Goal: Information Seeking & Learning: Check status

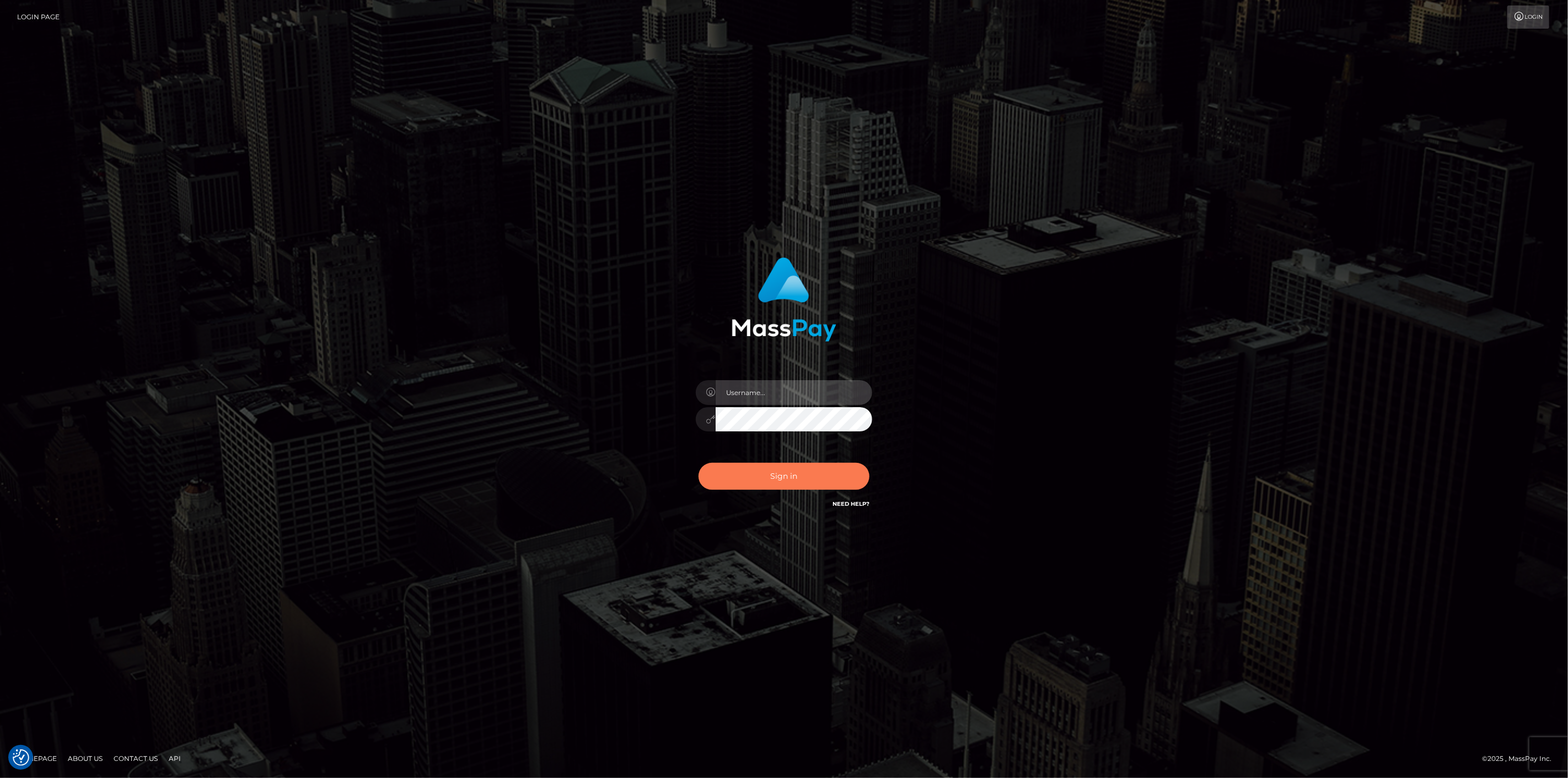
type input "scott.cm"
click at [808, 478] on button "Sign in" at bounding box center [784, 476] width 171 height 27
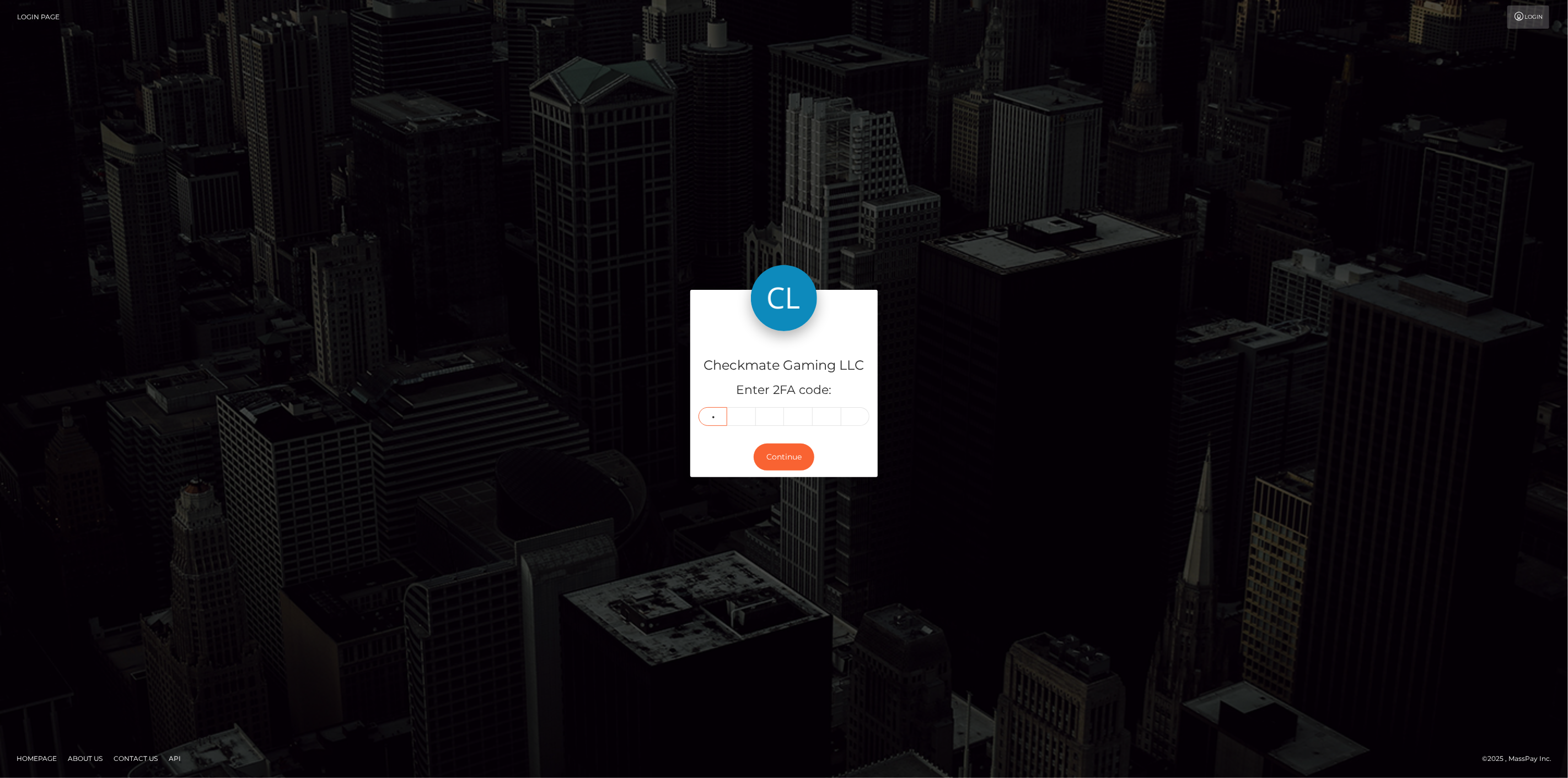
type input "5"
type input "0"
type input "5"
type input "1"
type input "7"
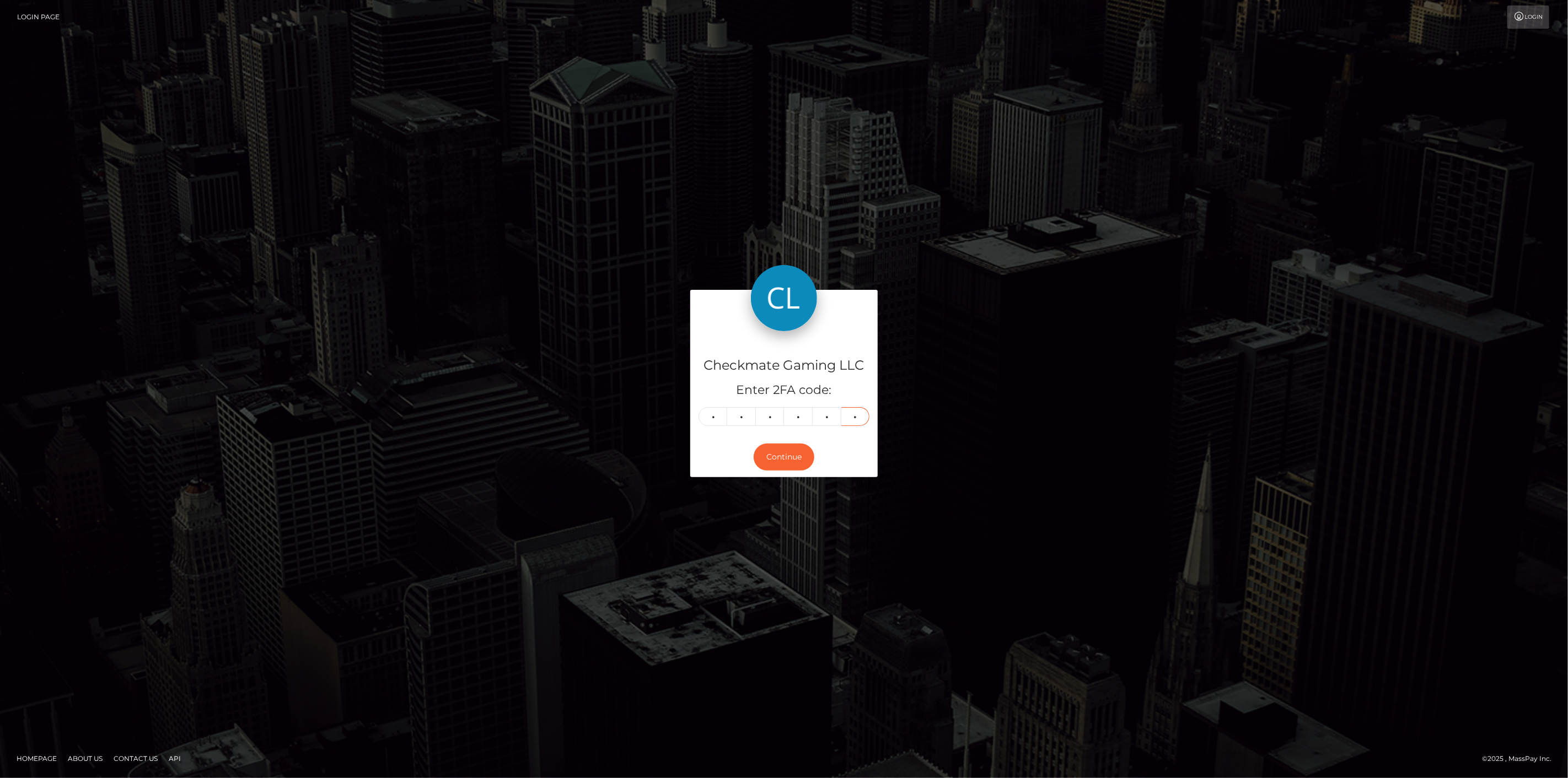
type input "7"
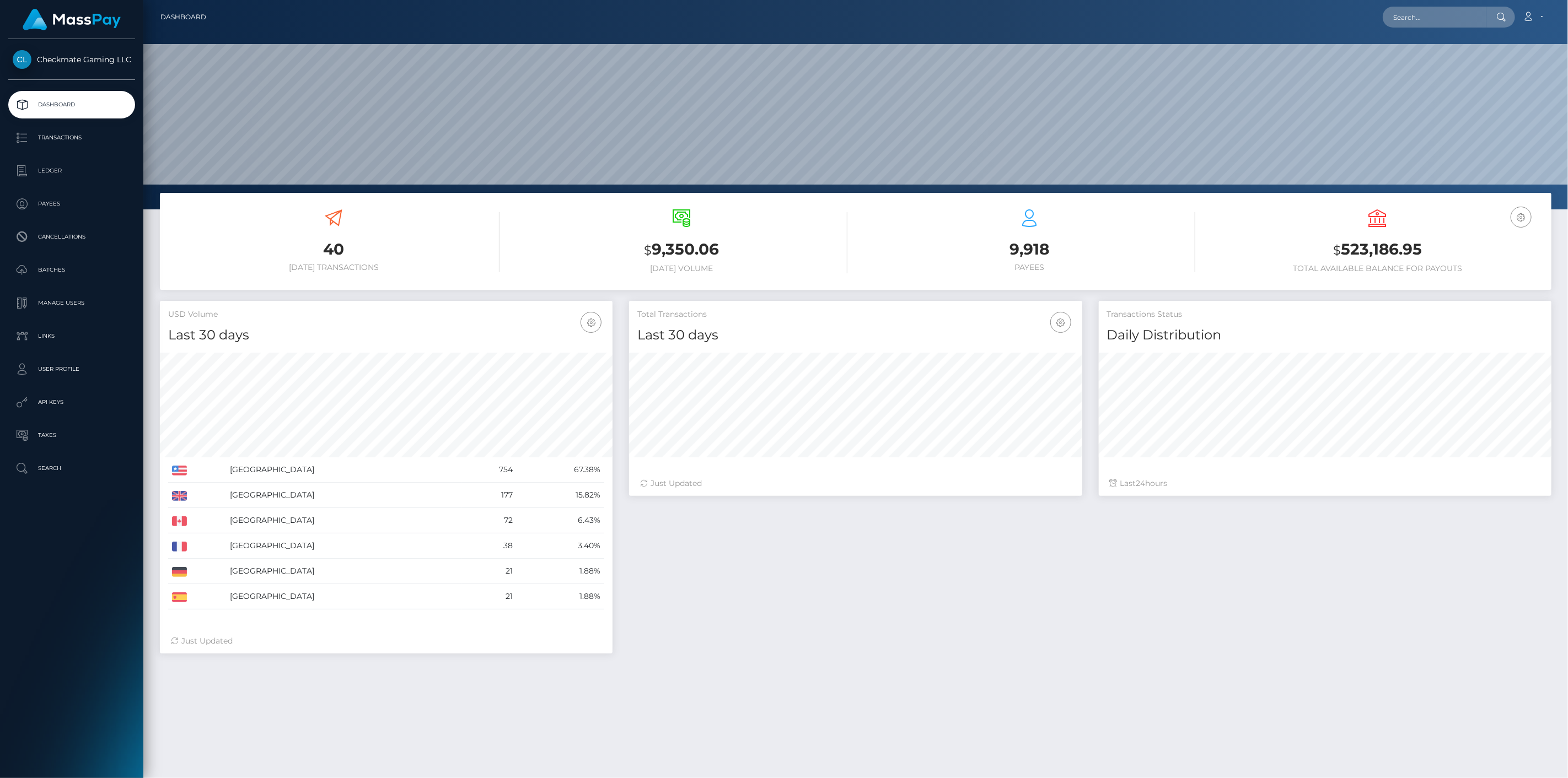
scroll to position [195, 453]
click at [69, 202] on p "Payees" at bounding box center [72, 204] width 118 height 17
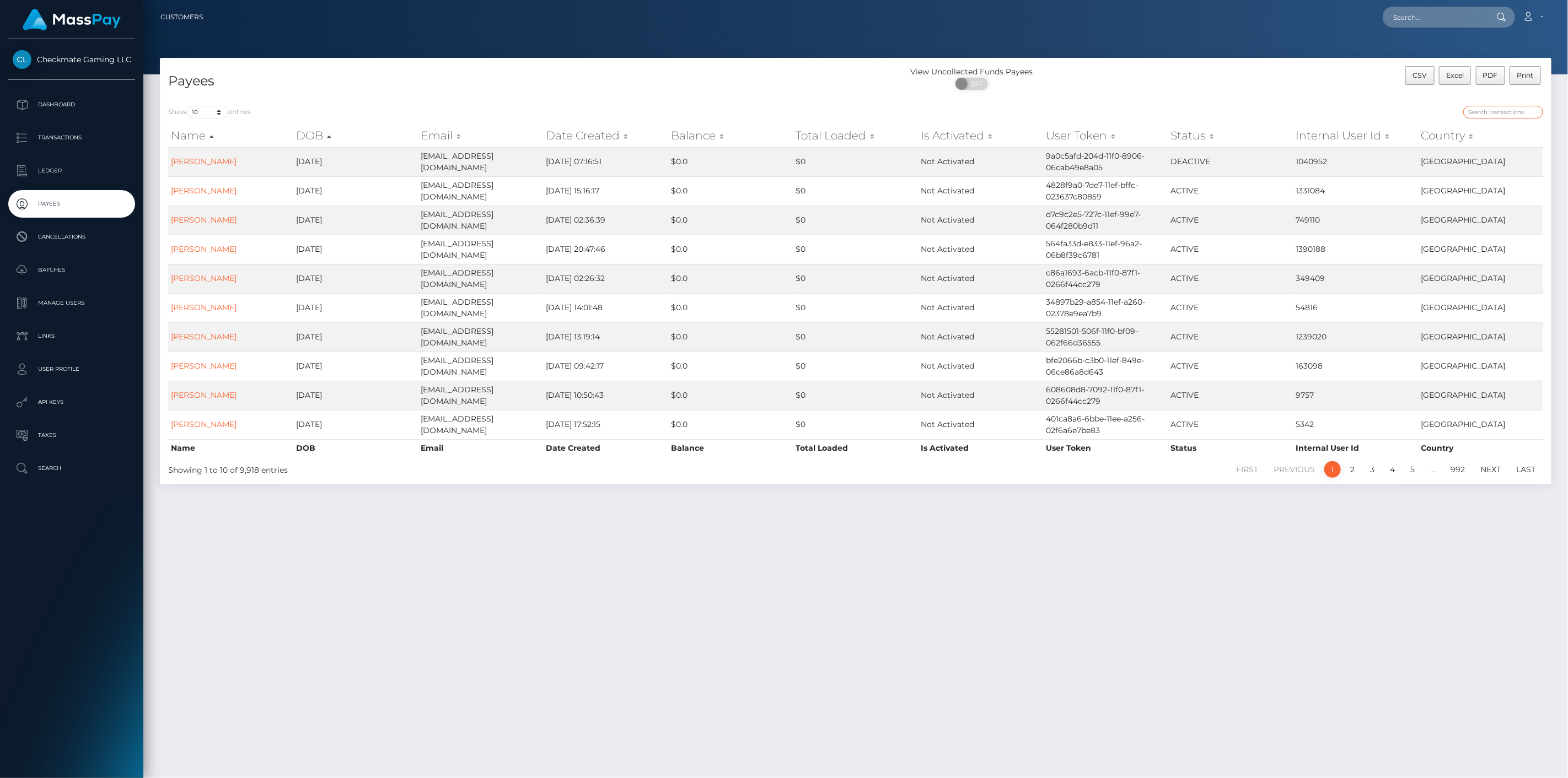
click at [1486, 114] on input "search" at bounding box center [1502, 112] width 80 height 12
paste input "18770"
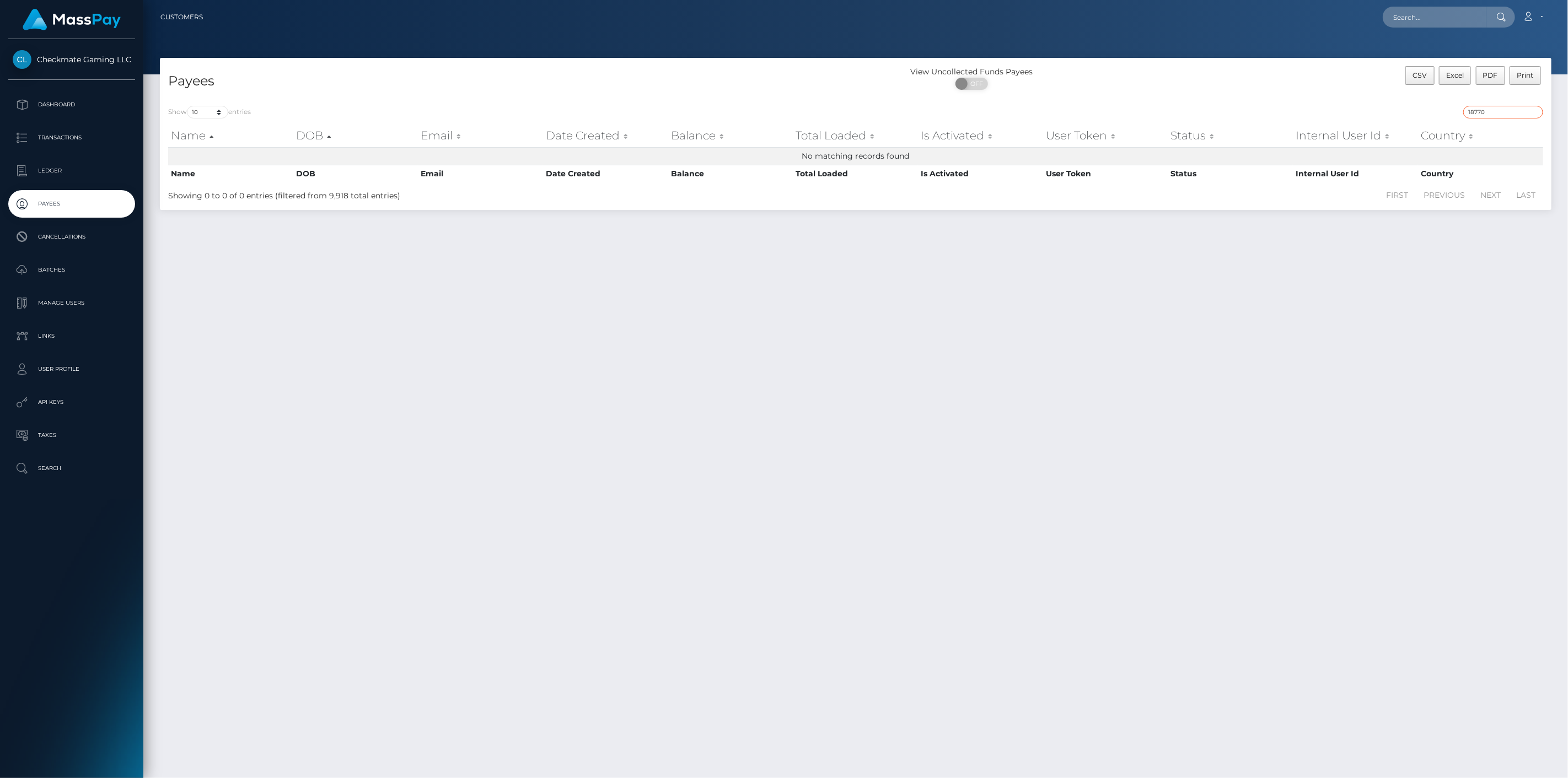
click at [1514, 112] on input "18770" at bounding box center [1502, 112] width 80 height 12
paste input "319172"
type input "319172"
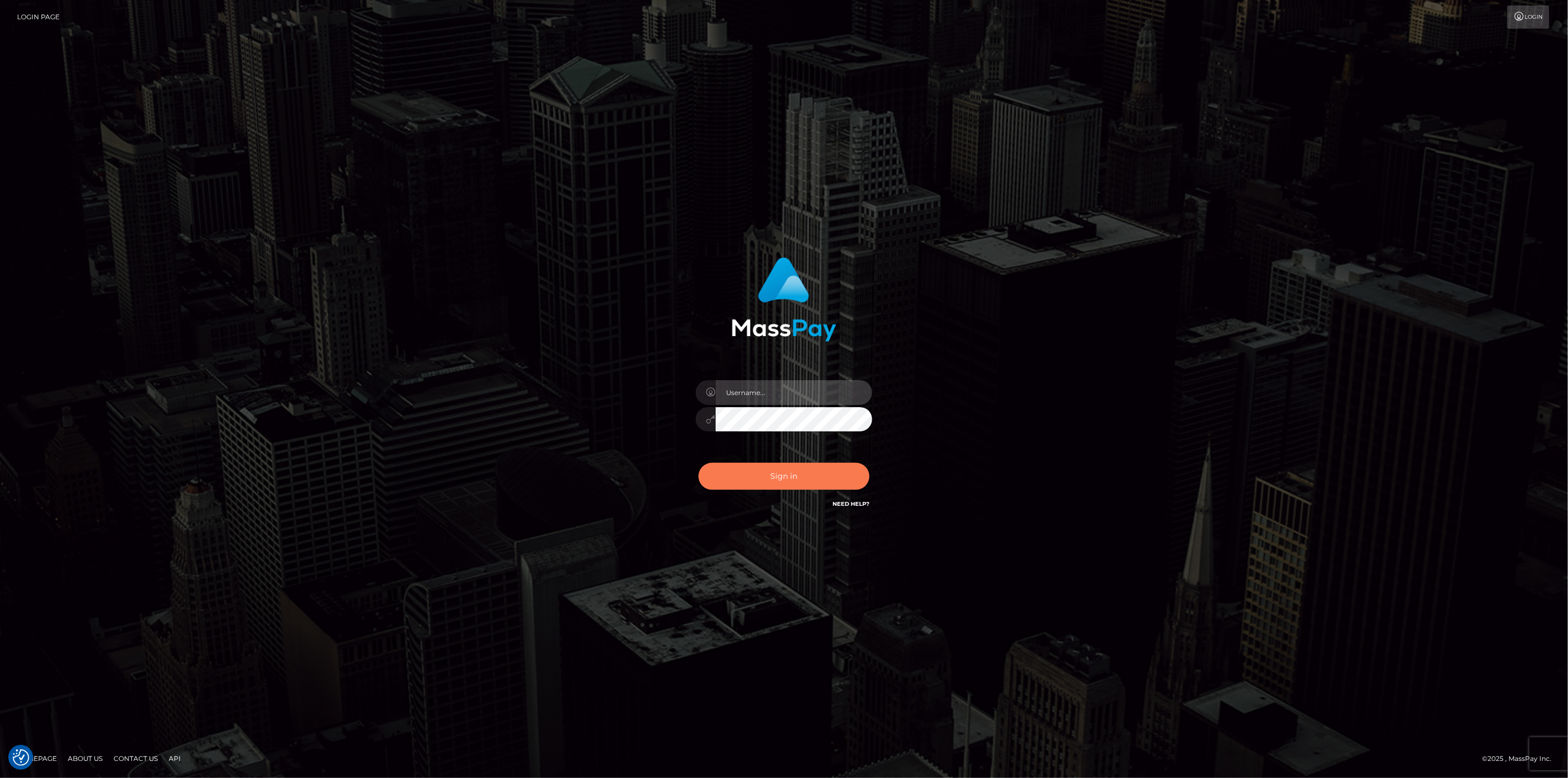
type input "scott.cm"
click at [783, 476] on button "Sign in" at bounding box center [784, 476] width 171 height 27
type input "scott.cm"
click at [783, 471] on button "Sign in" at bounding box center [784, 476] width 171 height 27
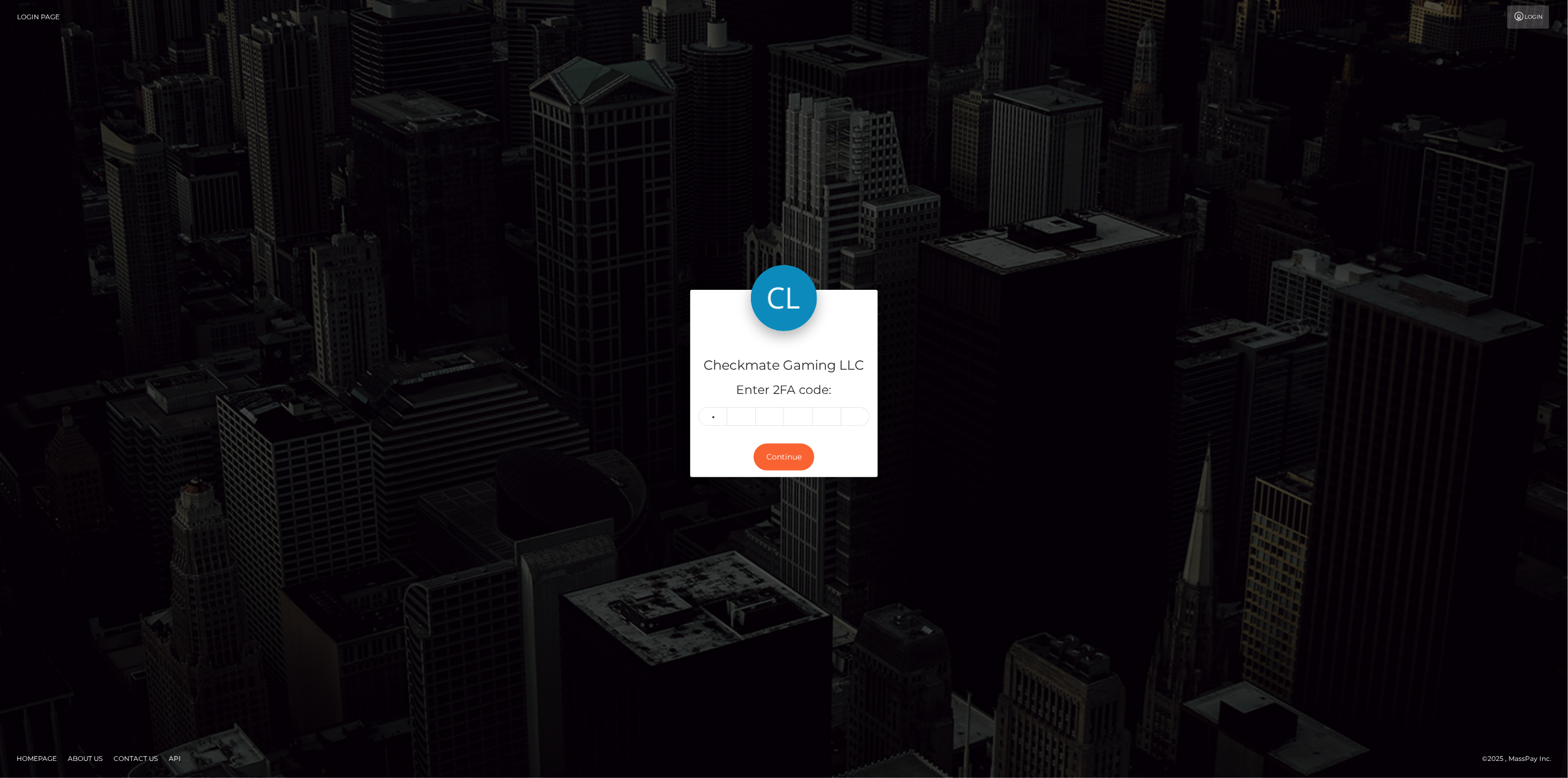
type input "9"
type input "4"
type input "5"
type input "0"
type input "2"
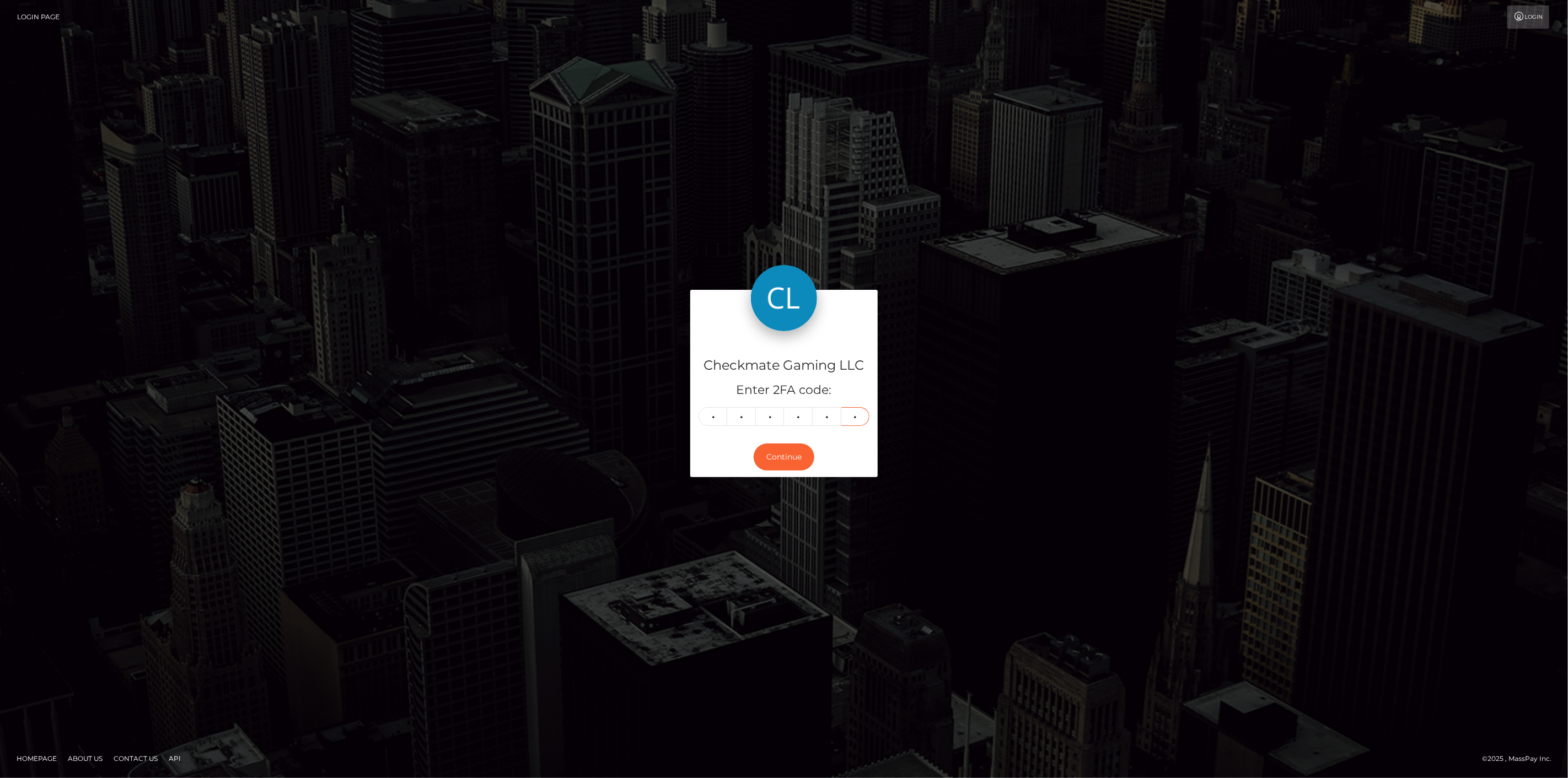
type input "0"
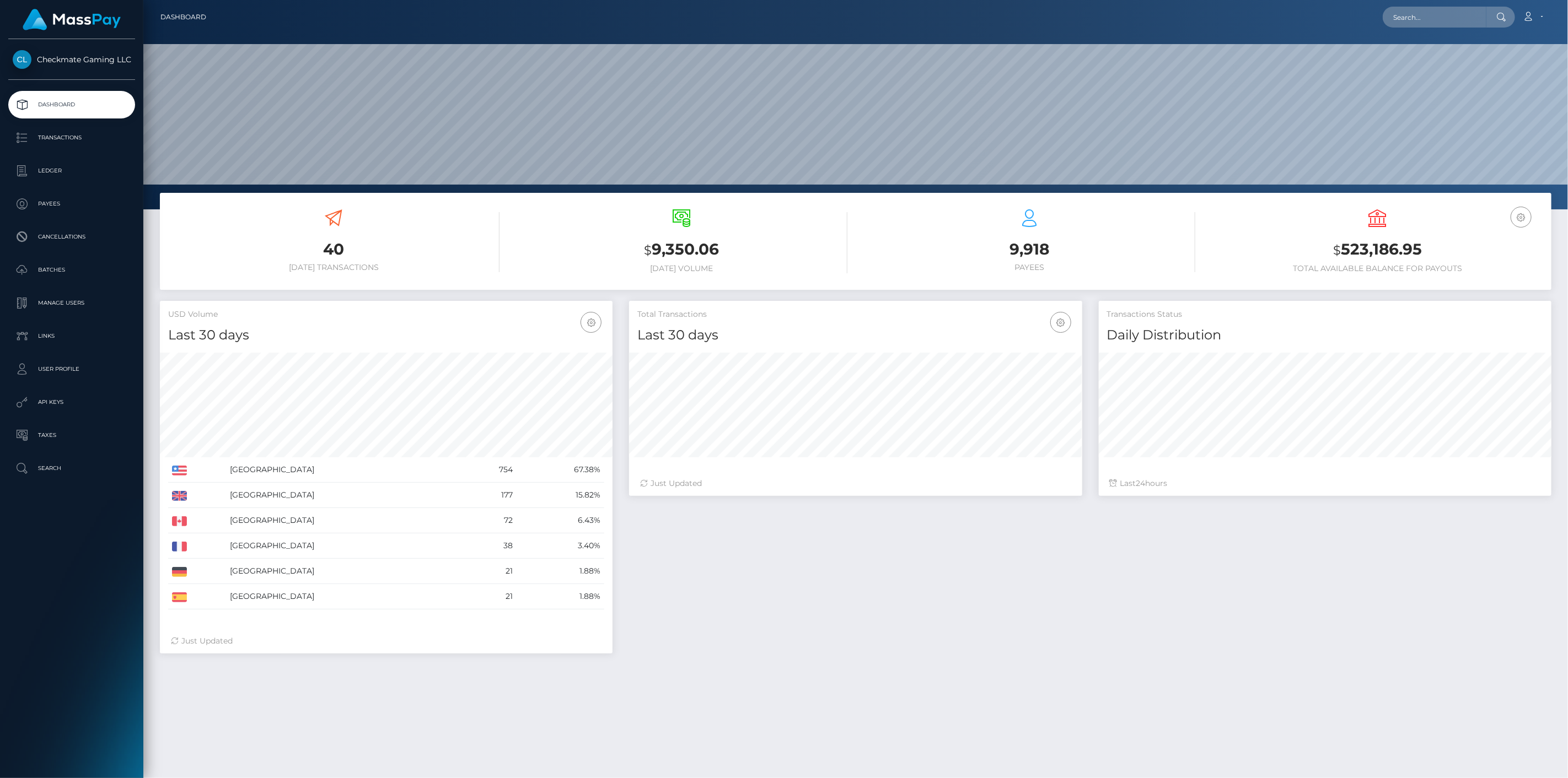
scroll to position [195, 453]
click at [56, 201] on p "Payees" at bounding box center [72, 204] width 118 height 17
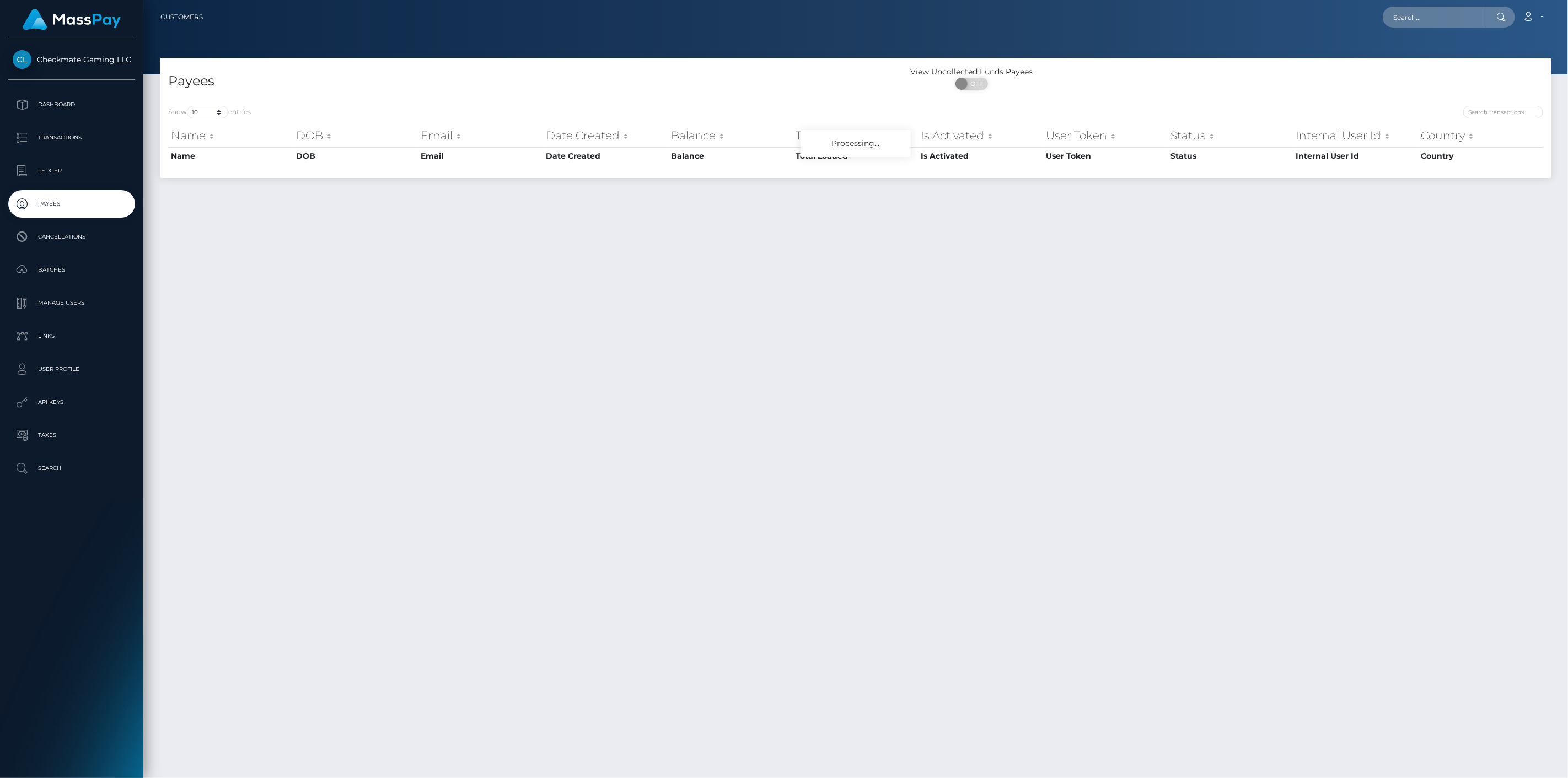
click at [1517, 102] on div "Show 10 25 50 100 250 entries Name DOB Email Date Created Balance Total Loaded …" at bounding box center [856, 138] width 1391 height 80
click at [1518, 110] on input "search" at bounding box center [1502, 112] width 80 height 12
paste input "4944"
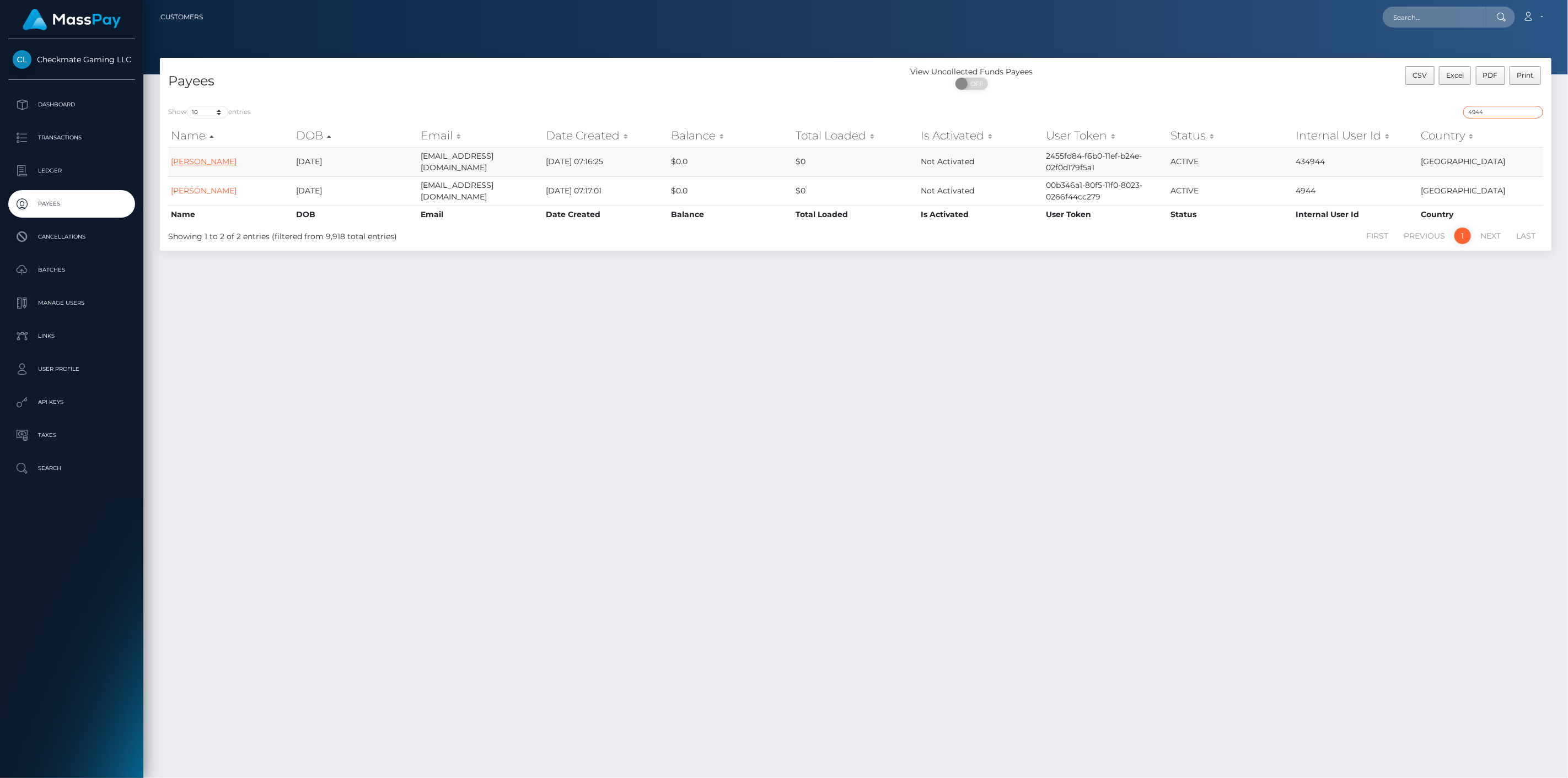
type input "4944"
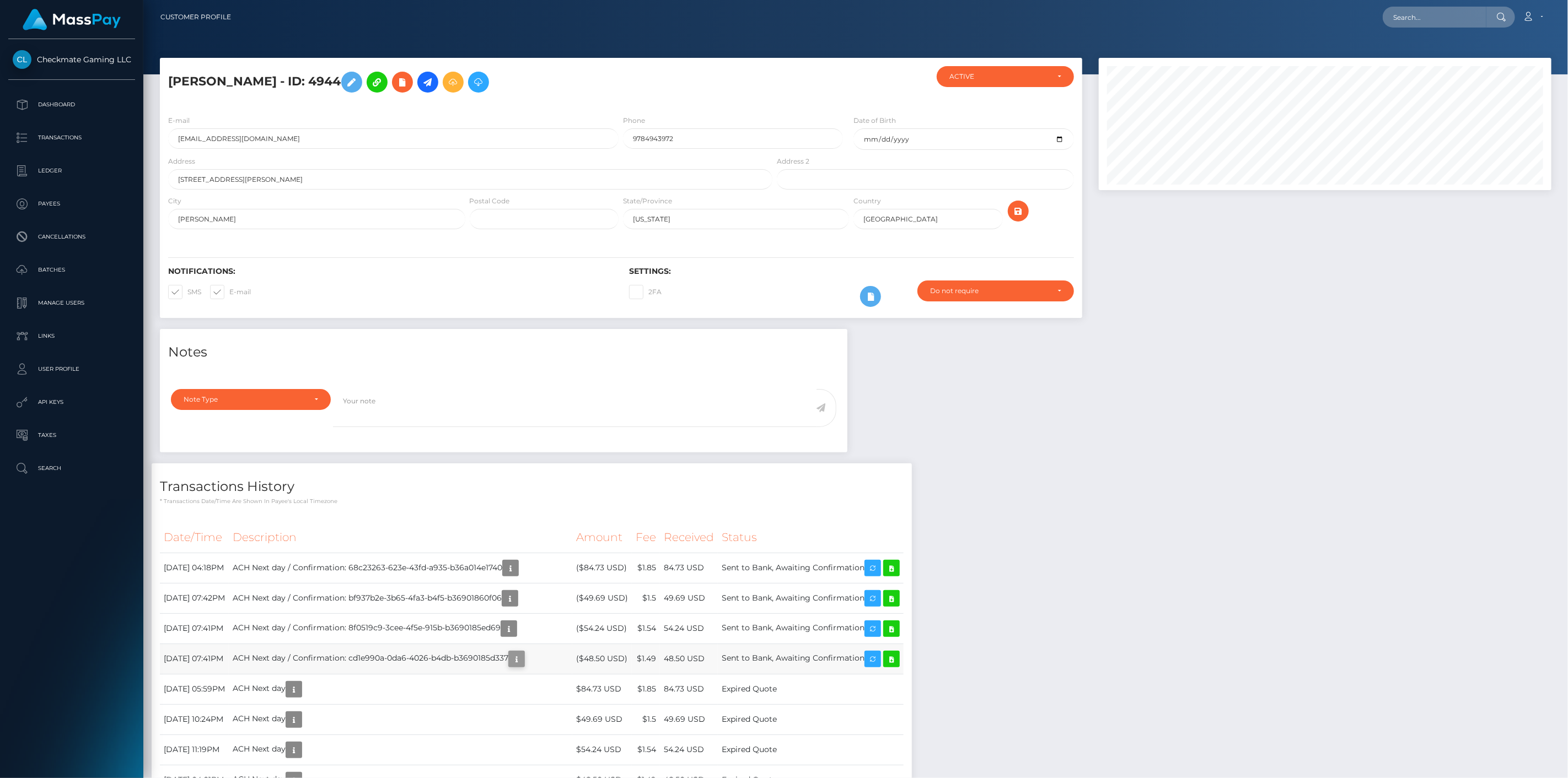
scroll to position [132, 453]
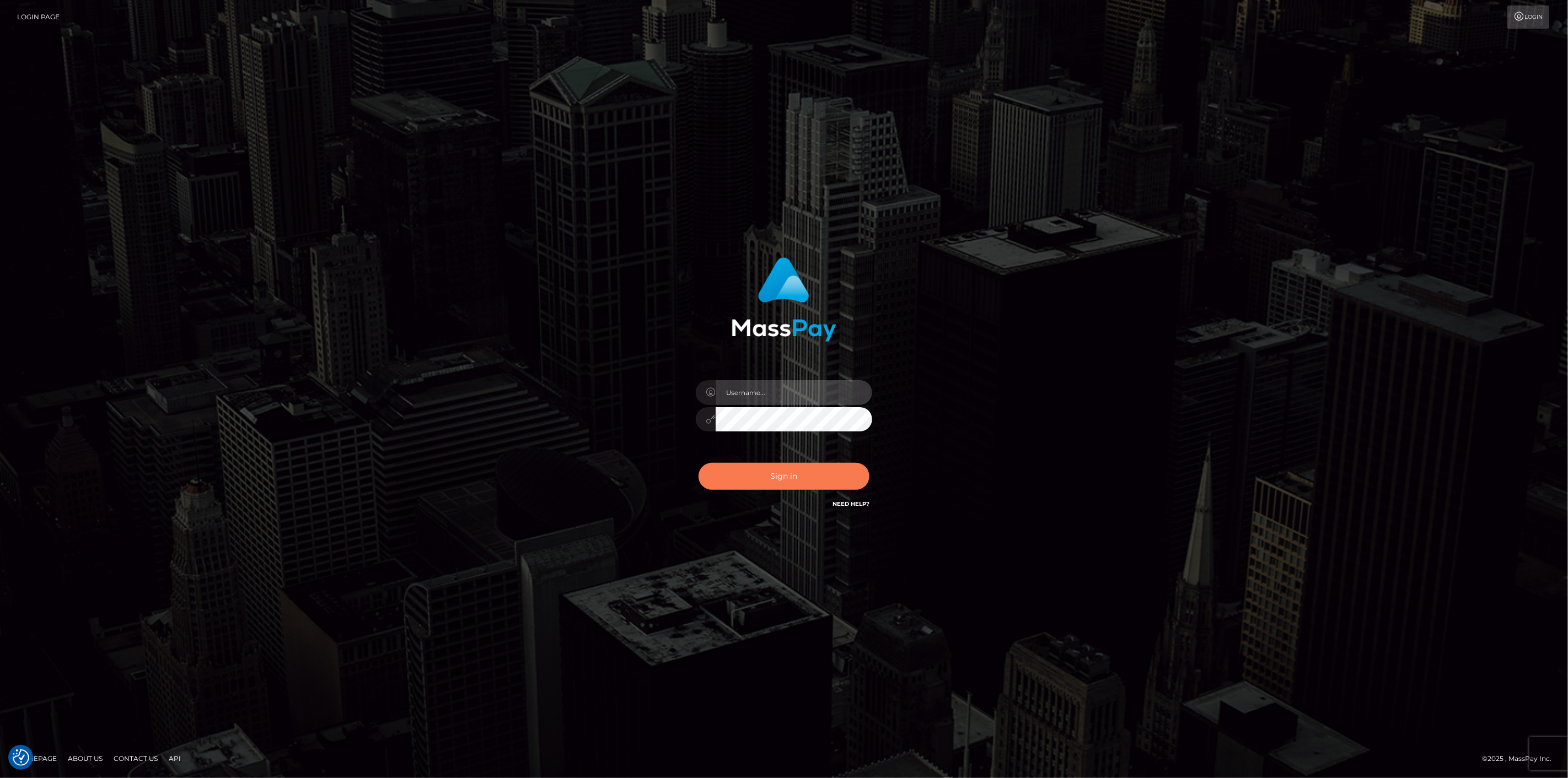
type input "scott.cm"
drag, startPoint x: 764, startPoint y: 473, endPoint x: 750, endPoint y: 467, distance: 15.2
click at [763, 472] on button "Sign in" at bounding box center [784, 476] width 171 height 27
type input "[DOMAIN_NAME]"
click at [761, 476] on button "Sign in" at bounding box center [784, 476] width 171 height 27
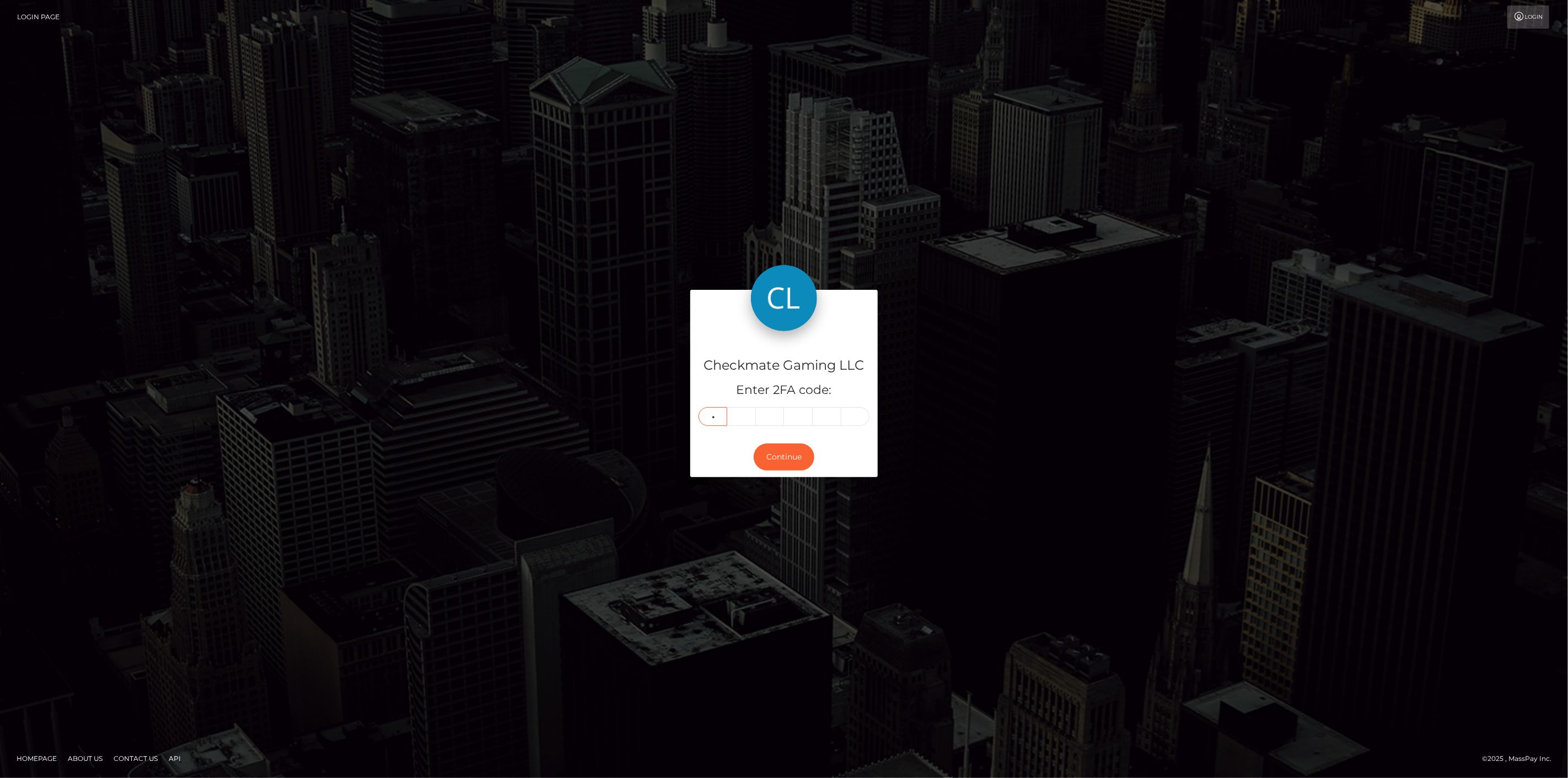
type input "0"
type input "1"
type input "3"
type input "5"
type input "4"
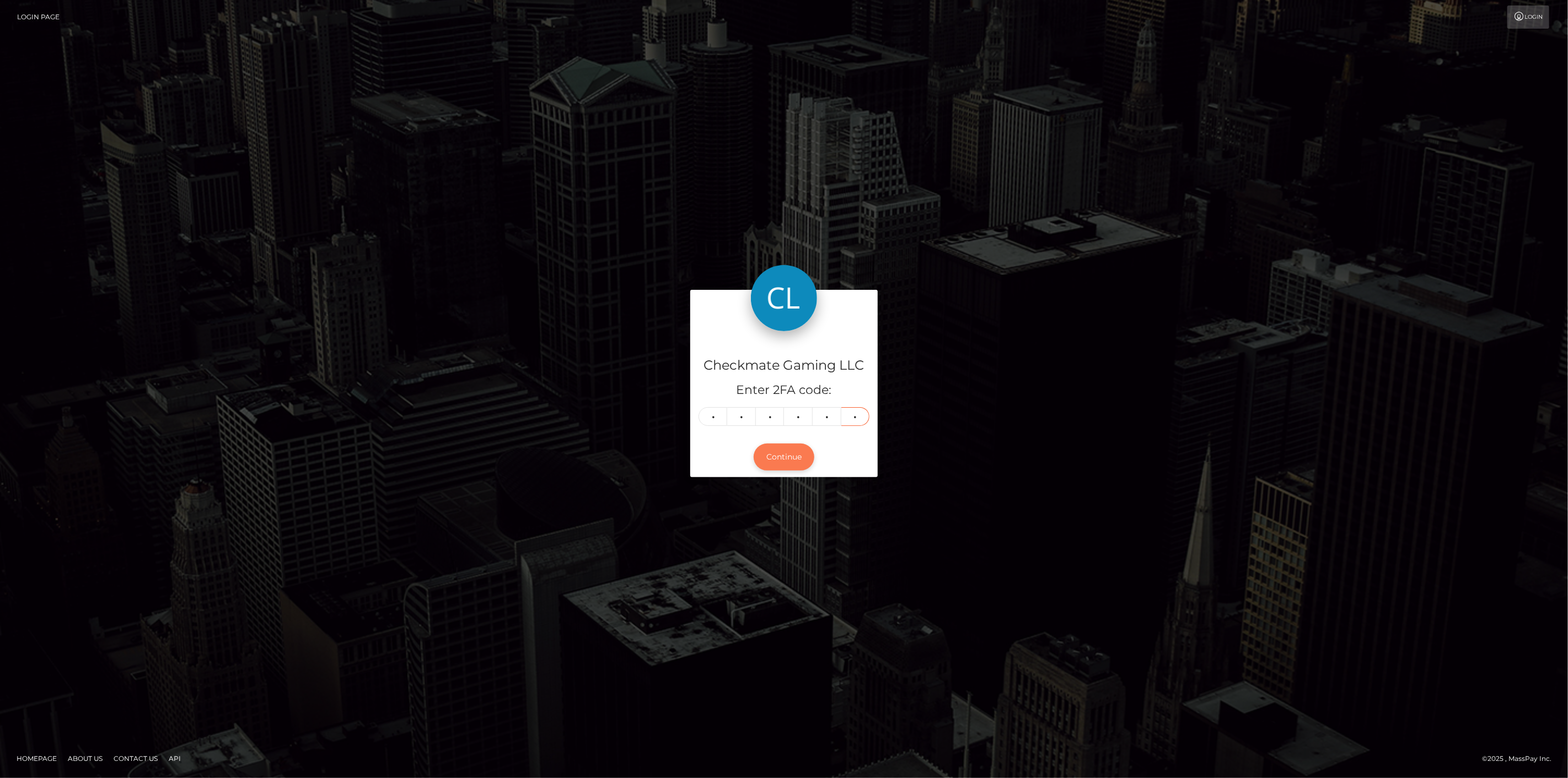
type input "4"
click at [780, 455] on button "Continue" at bounding box center [783, 457] width 61 height 27
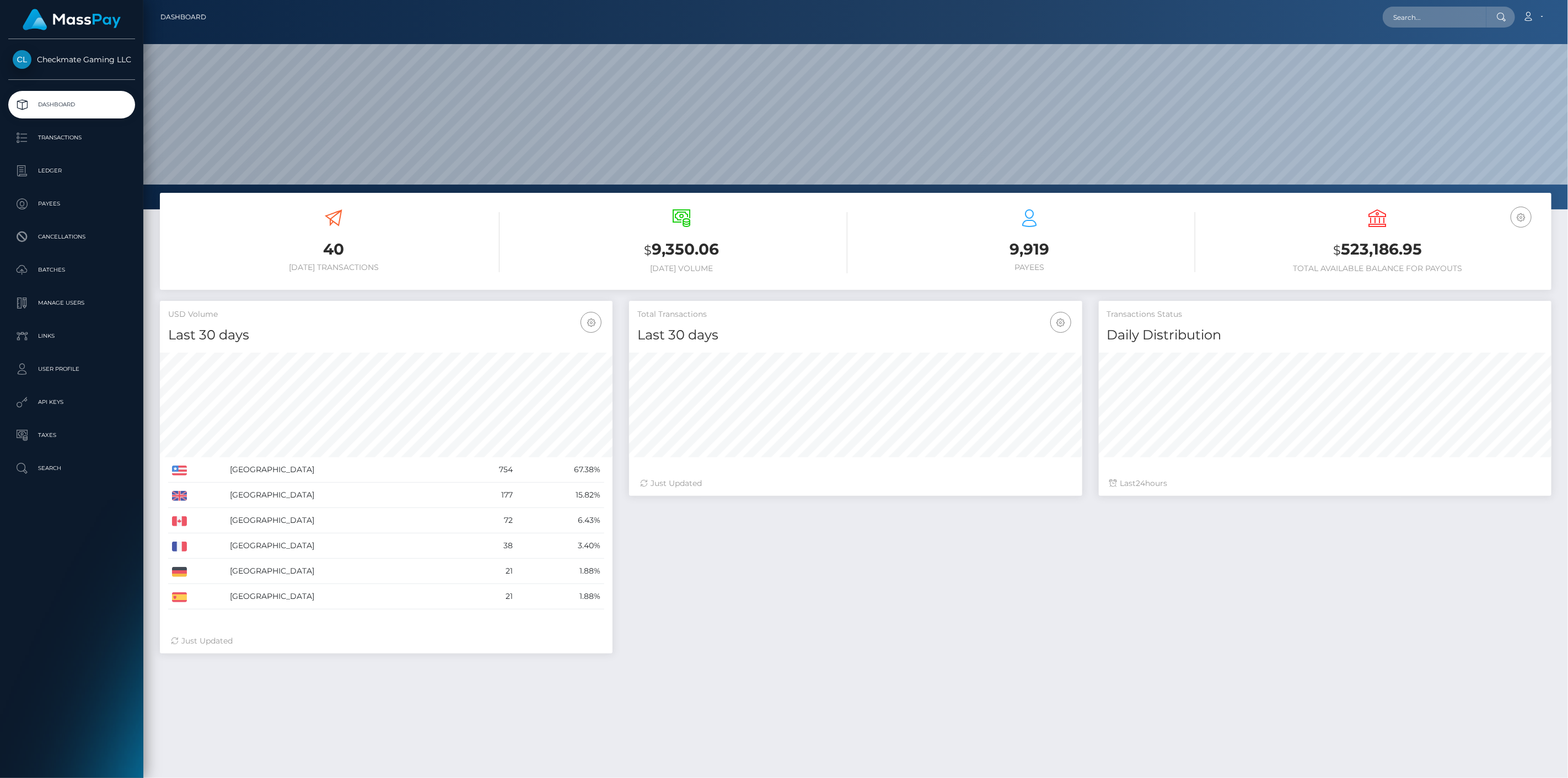
scroll to position [195, 453]
click at [55, 207] on p "Payees" at bounding box center [72, 204] width 118 height 17
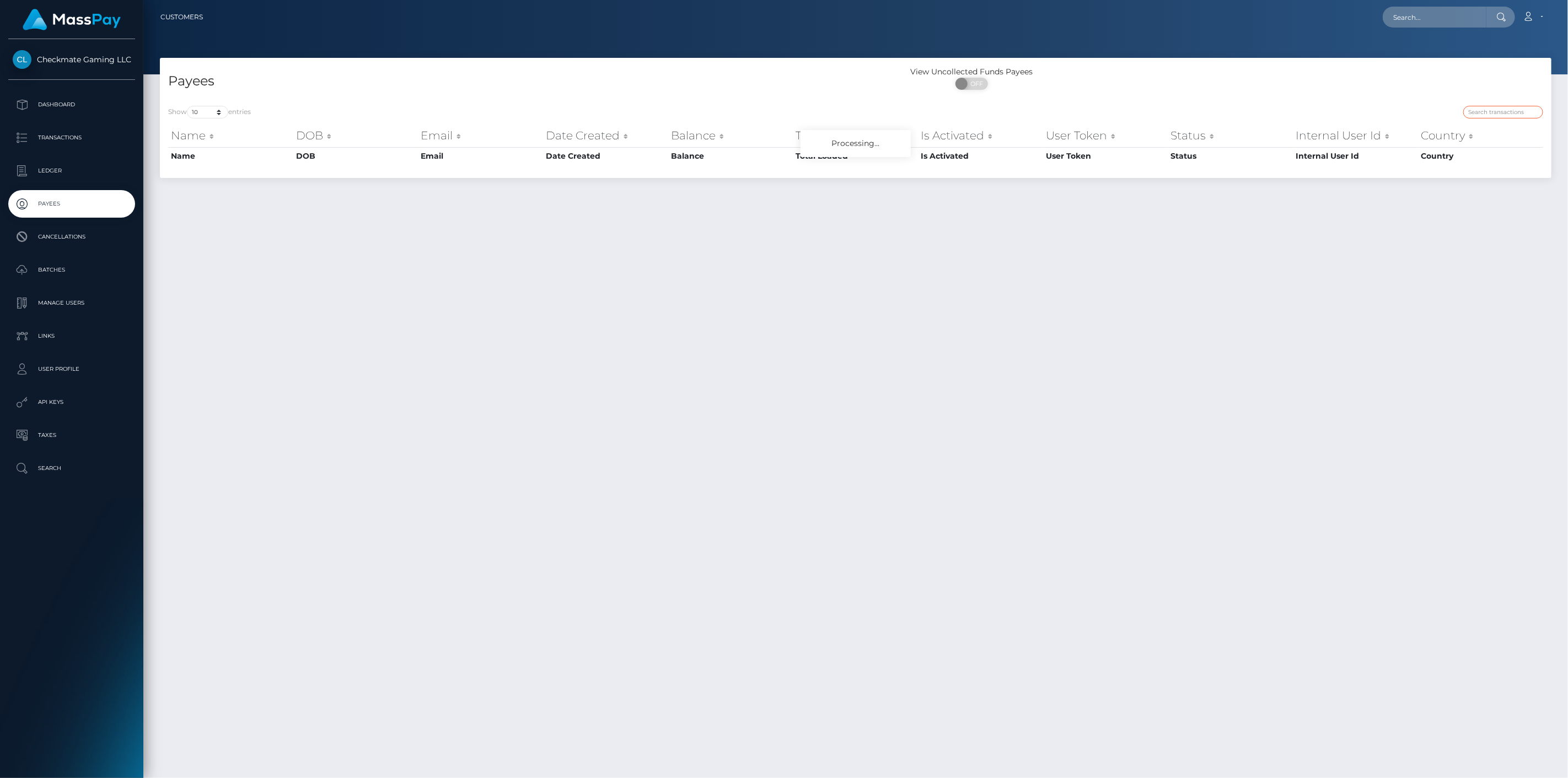
click at [1494, 116] on input "search" at bounding box center [1502, 112] width 80 height 12
paste input "44298"
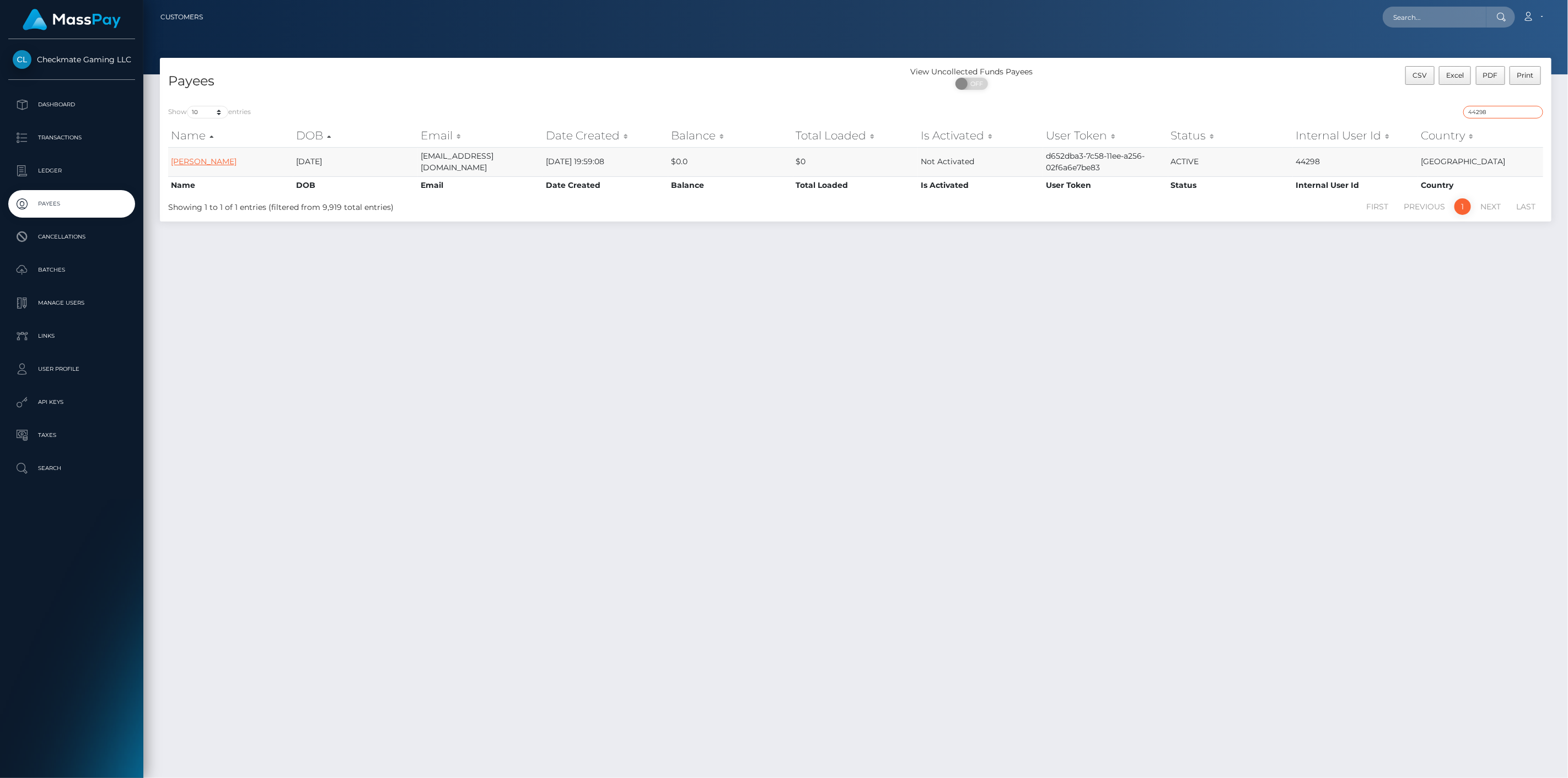
type input "44298"
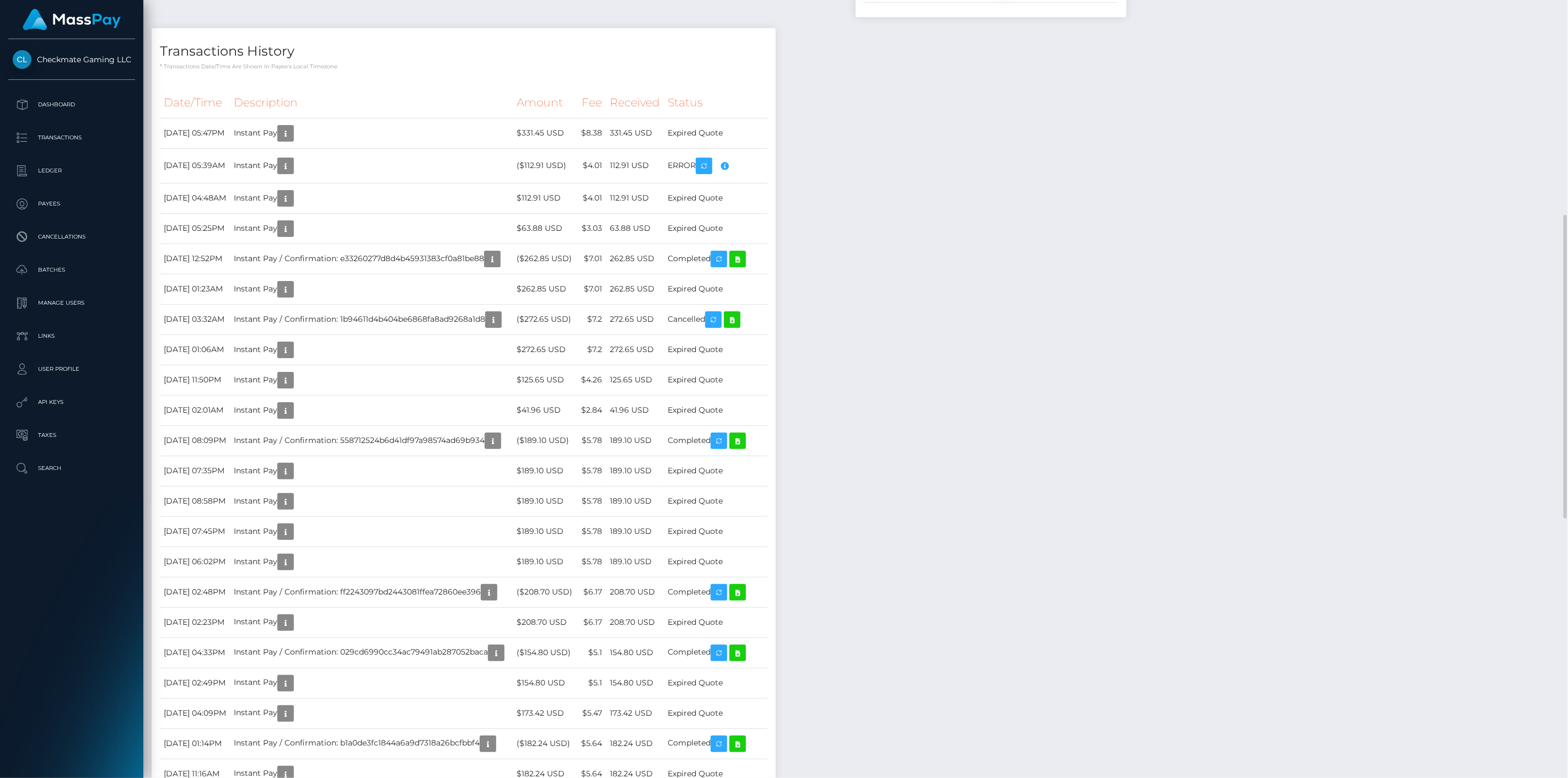
scroll to position [132, 453]
click at [48, 136] on p "Transactions" at bounding box center [72, 137] width 118 height 17
